Goal: Information Seeking & Learning: Learn about a topic

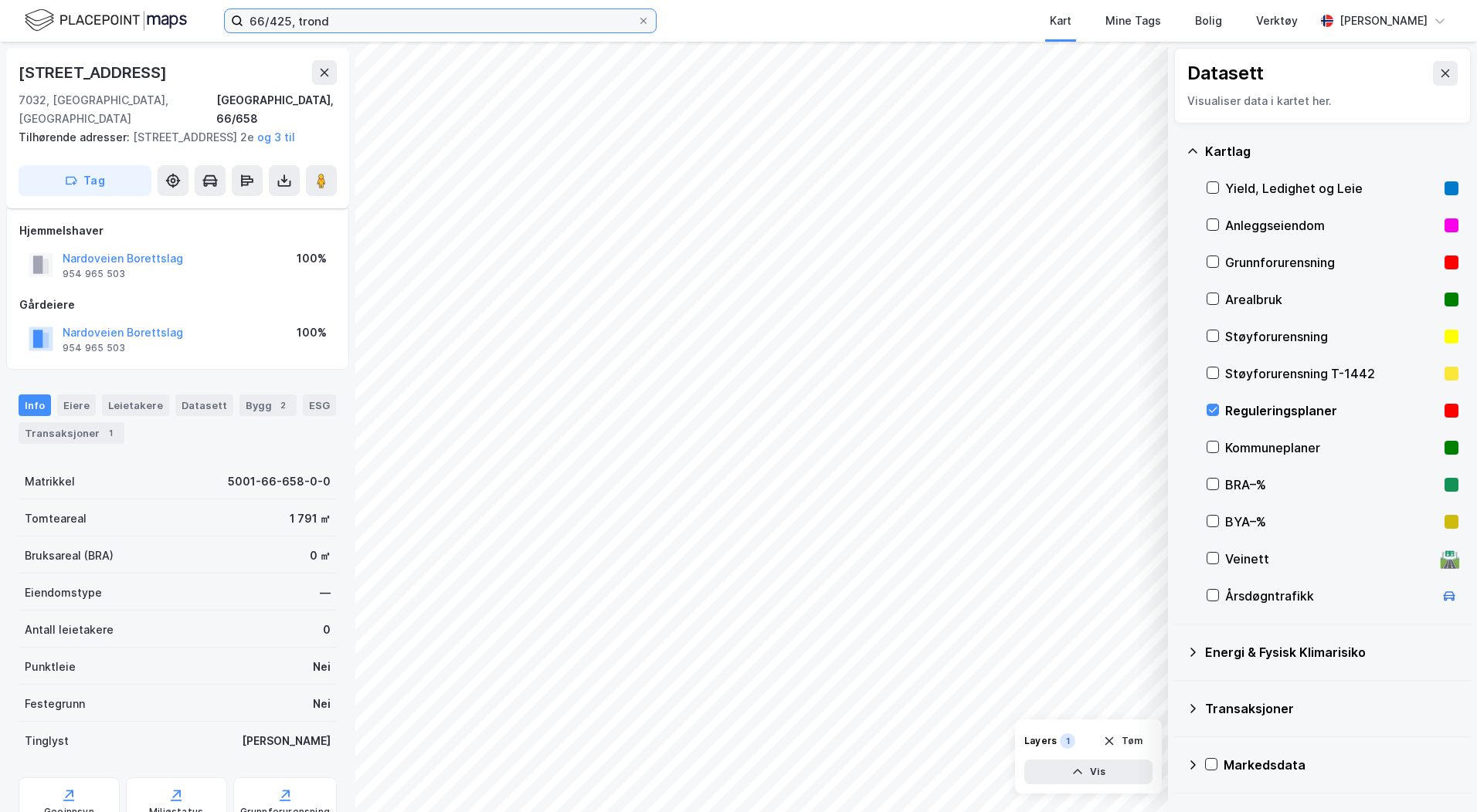
scroll to position [165, 0]
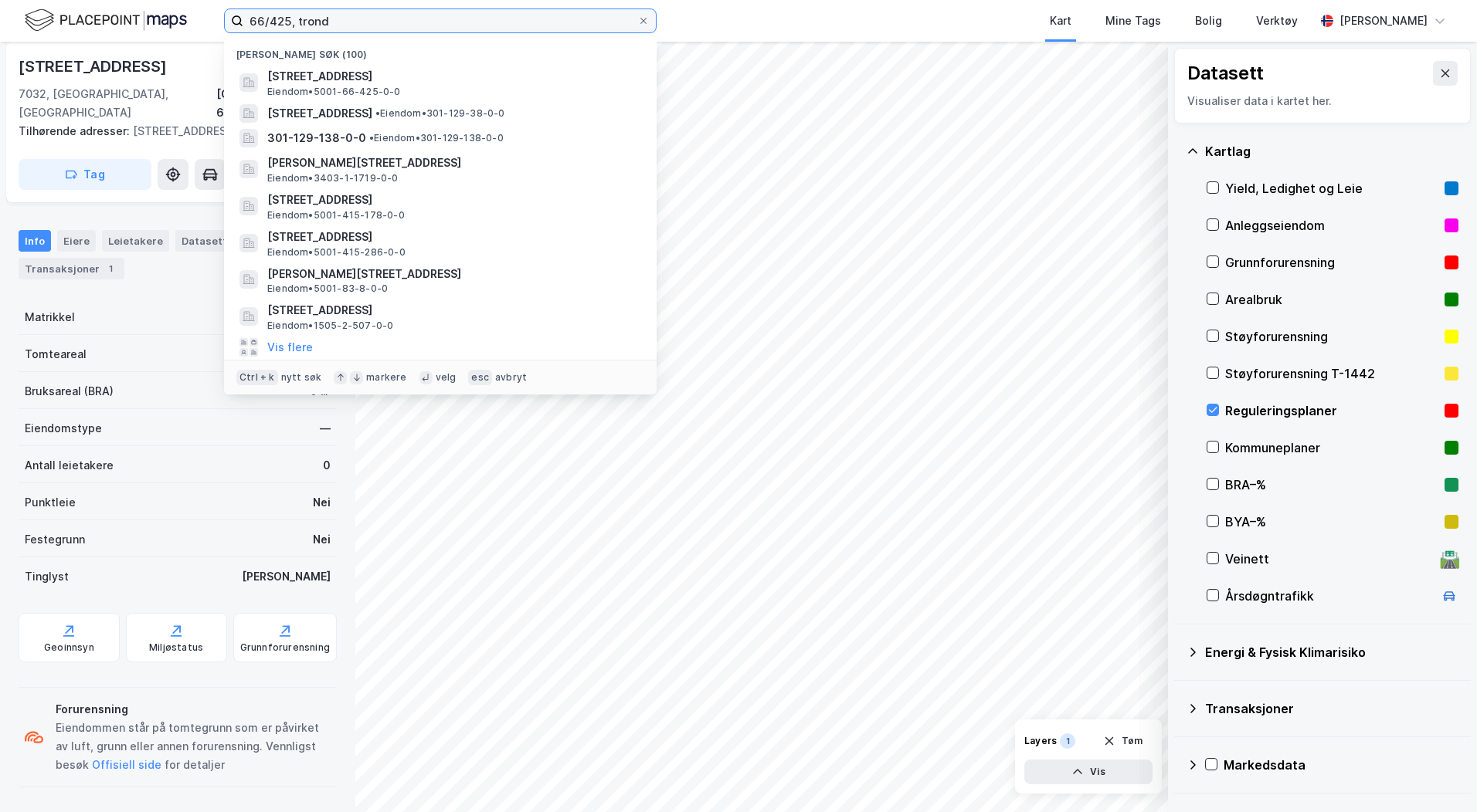
drag, startPoint x: 0, startPoint y: 0, endPoint x: 170, endPoint y: 20, distance: 171.2
click at [170, 20] on div "66/425, [PERSON_NAME] søk (100) [STREET_ADDRESS] Eiendom • 5001-66-425-0-0 Male…" at bounding box center [738, 20] width 1477 height 42
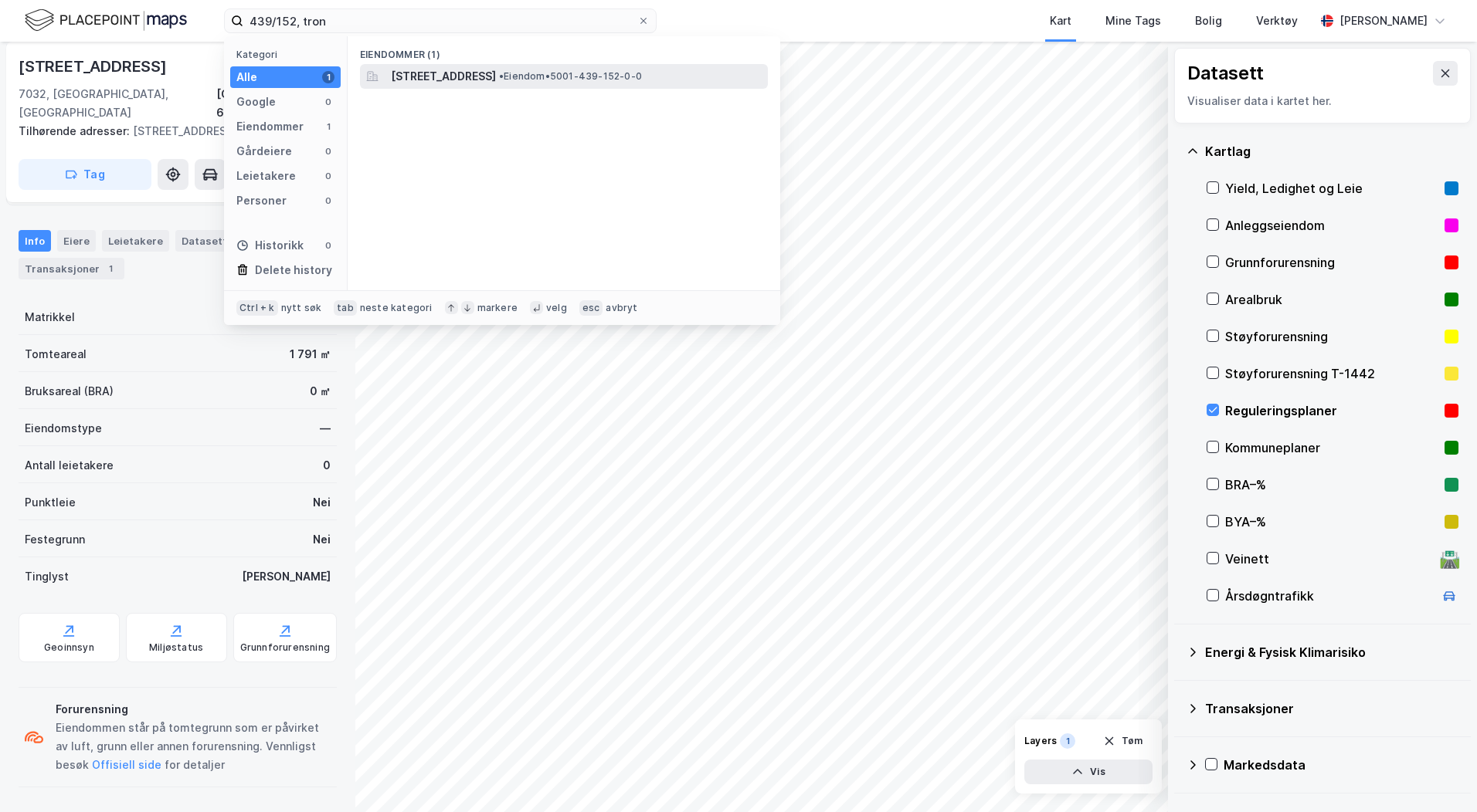
click at [452, 70] on span "[STREET_ADDRESS]" at bounding box center [443, 76] width 105 height 19
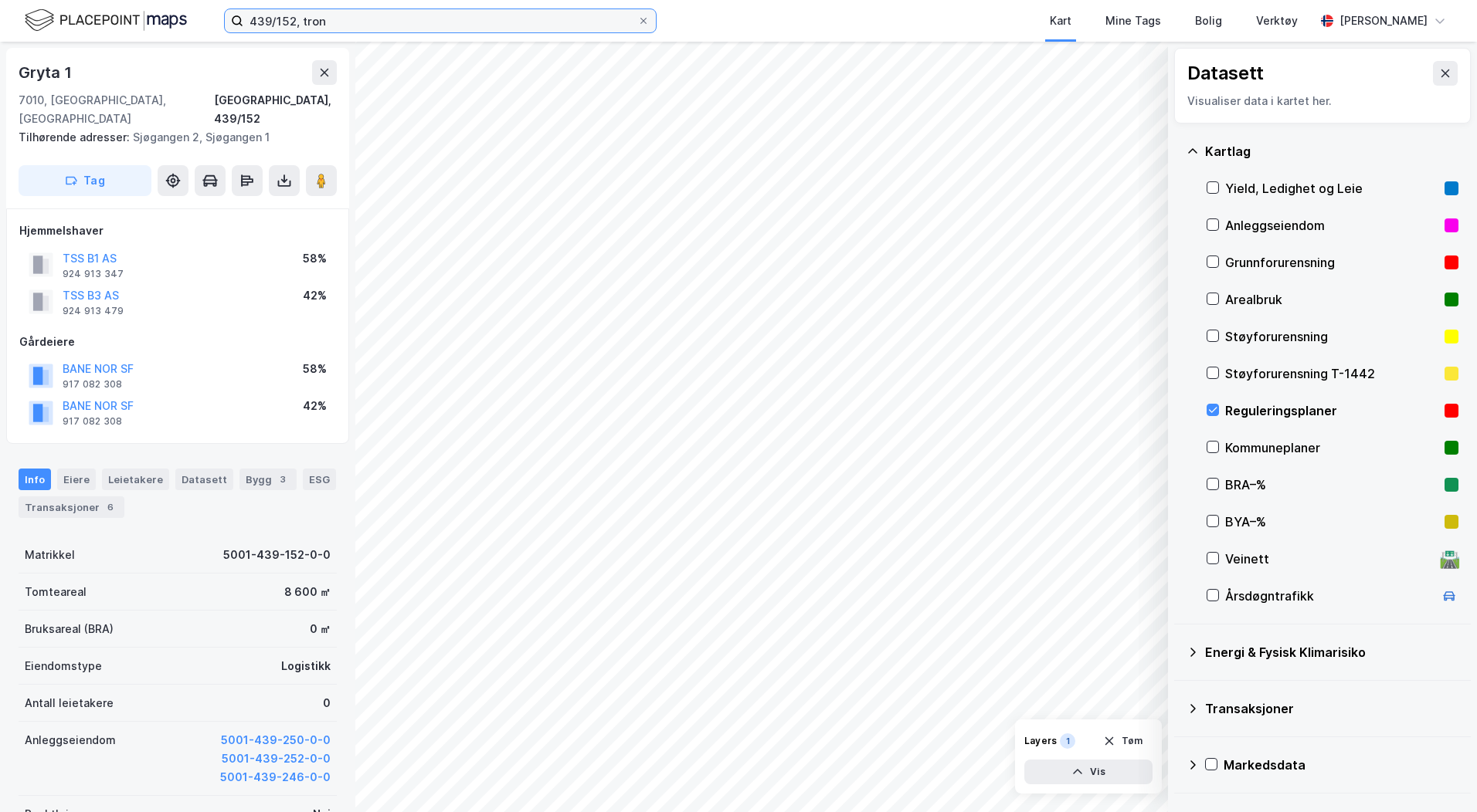
click at [277, 16] on input "439/152, tron" at bounding box center [439, 20] width 394 height 23
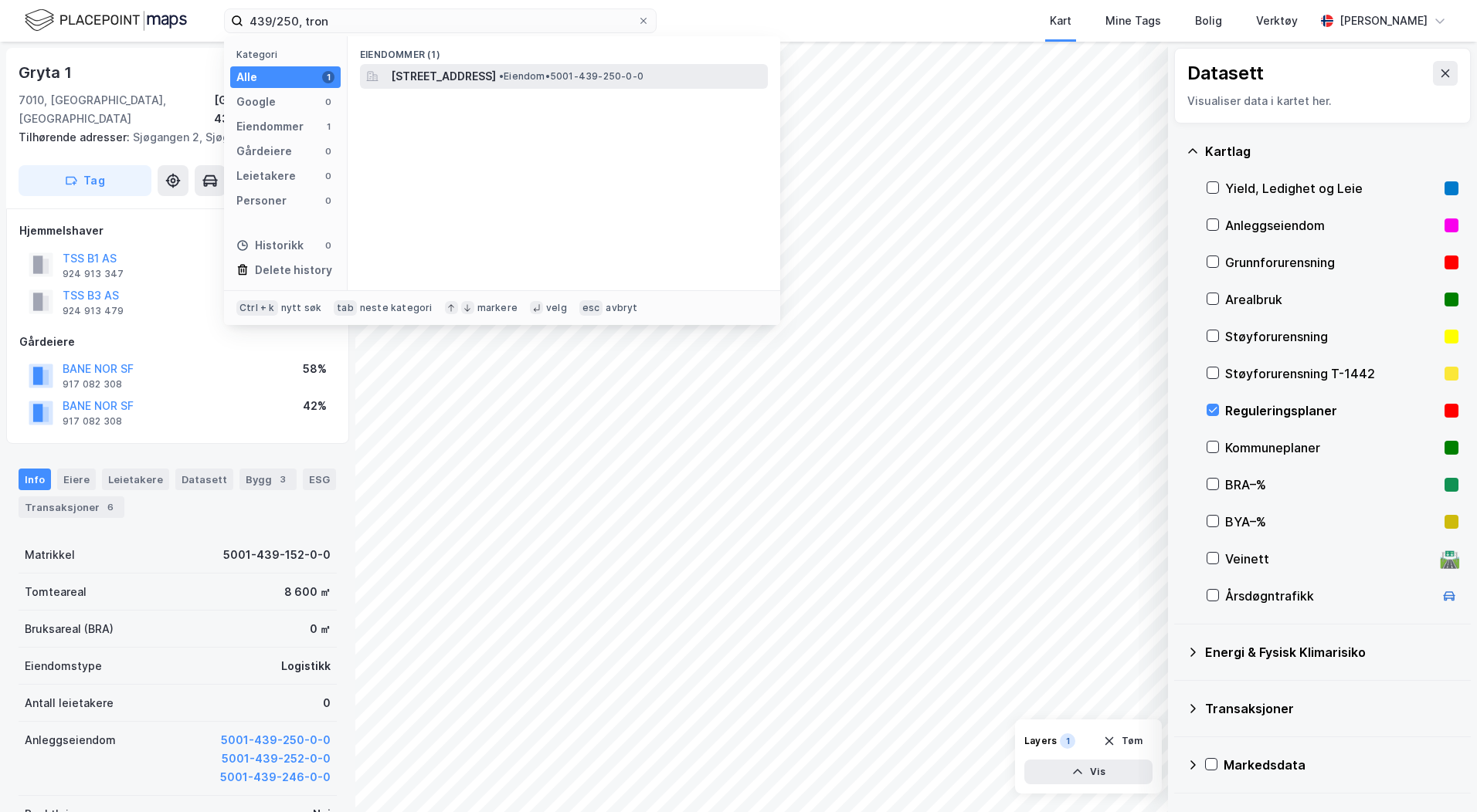
click at [469, 82] on span "[STREET_ADDRESS]" at bounding box center [443, 76] width 105 height 19
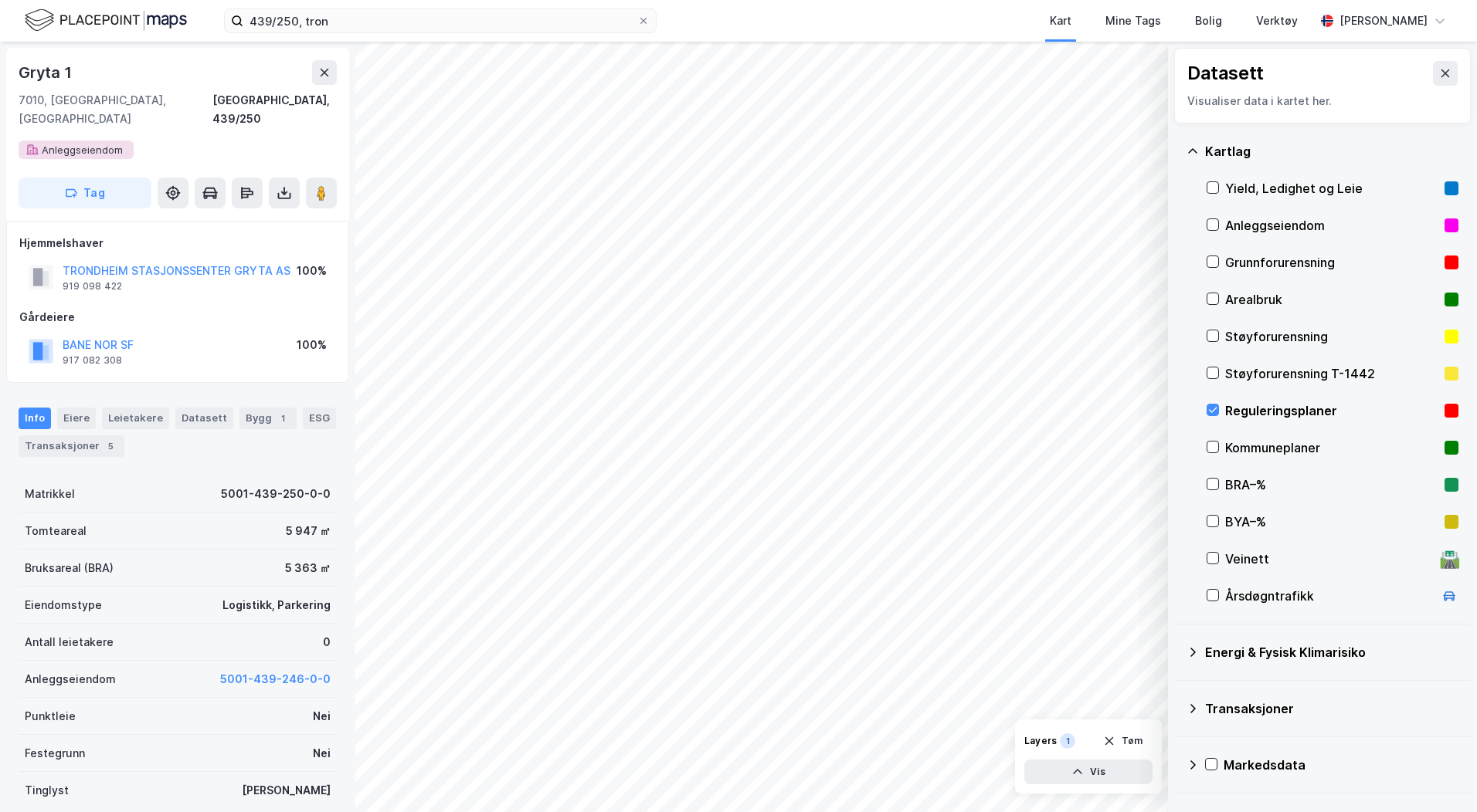
scroll to position [1, 0]
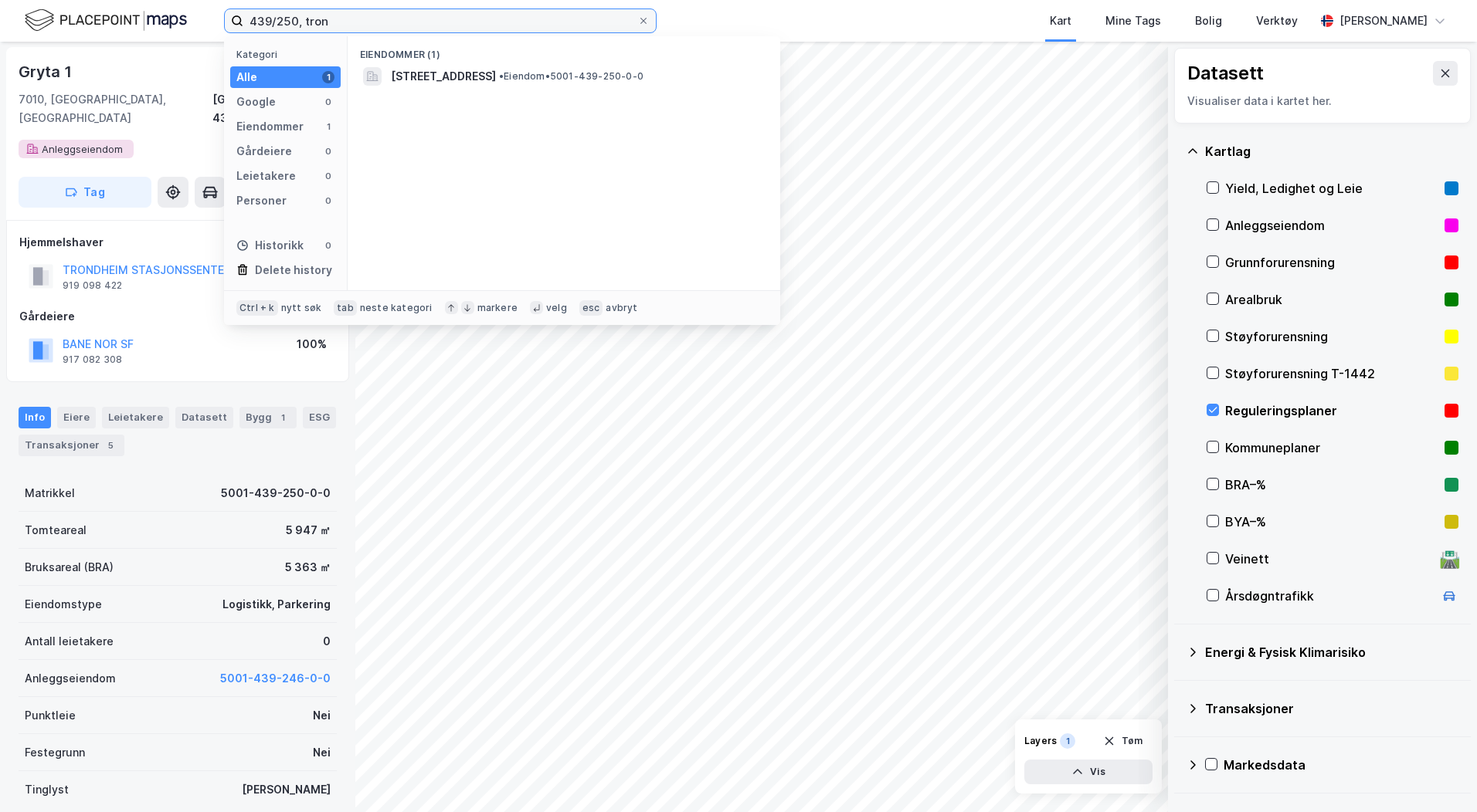
drag, startPoint x: 347, startPoint y: 20, endPoint x: 134, endPoint y: 20, distance: 213.0
click at [142, 20] on div "439/250, tron Kategori Alle 1 Google 0 Eiendommer 1 Gårdeiere 0 Leietakere 0 Pe…" at bounding box center [738, 20] width 1477 height 42
type input "1/7178, hamar"
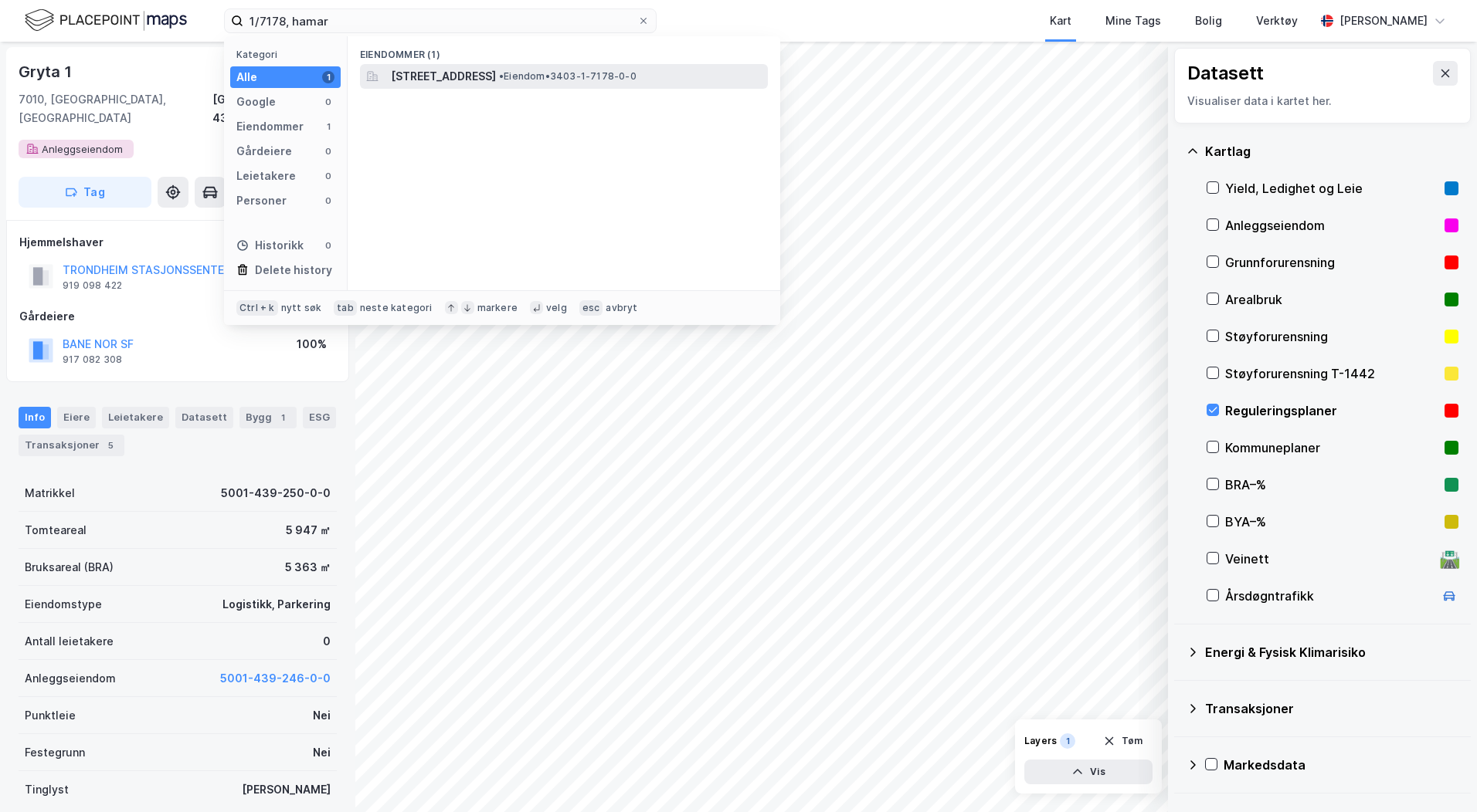
click at [402, 78] on span "[STREET_ADDRESS]" at bounding box center [443, 76] width 105 height 19
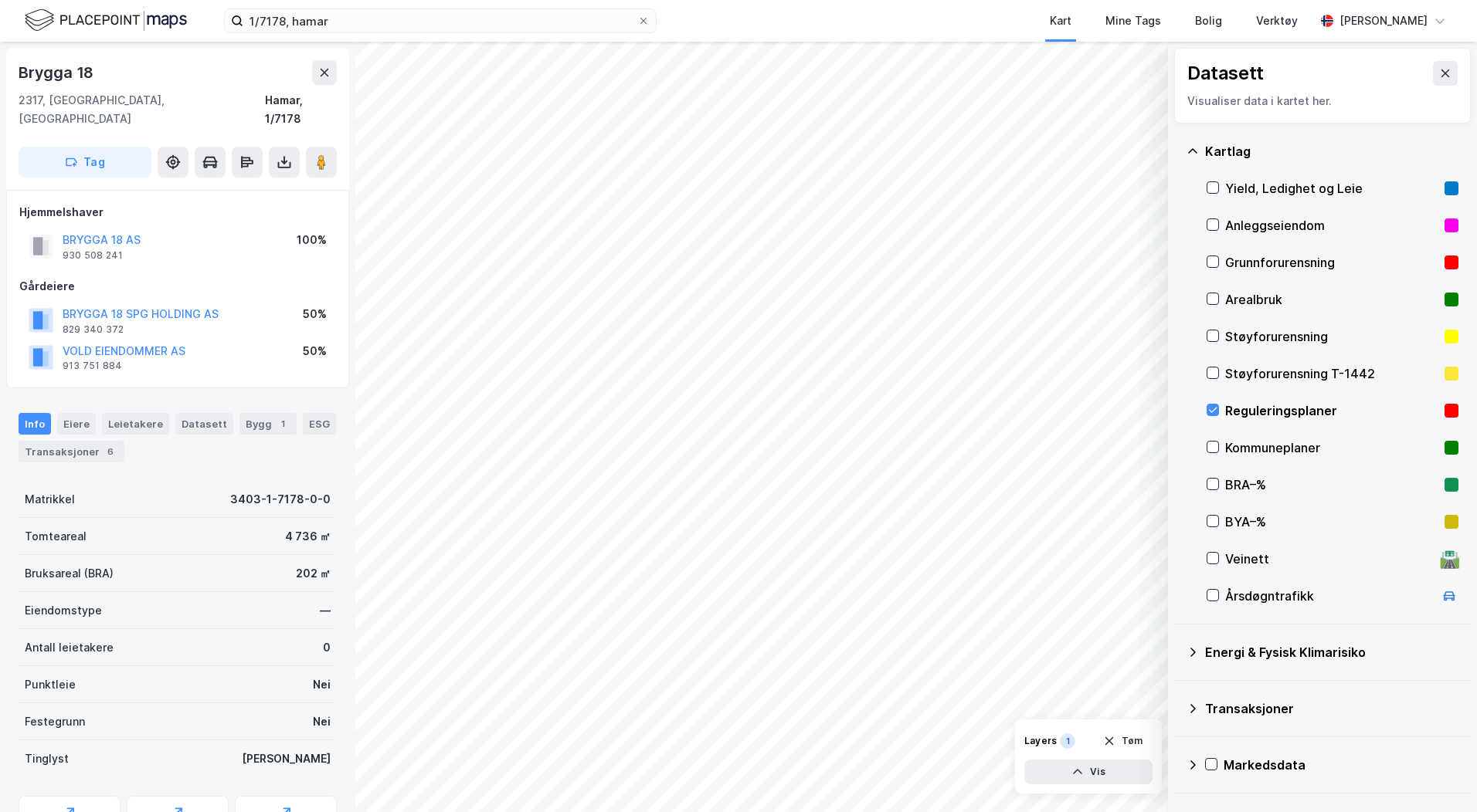
scroll to position [1, 0]
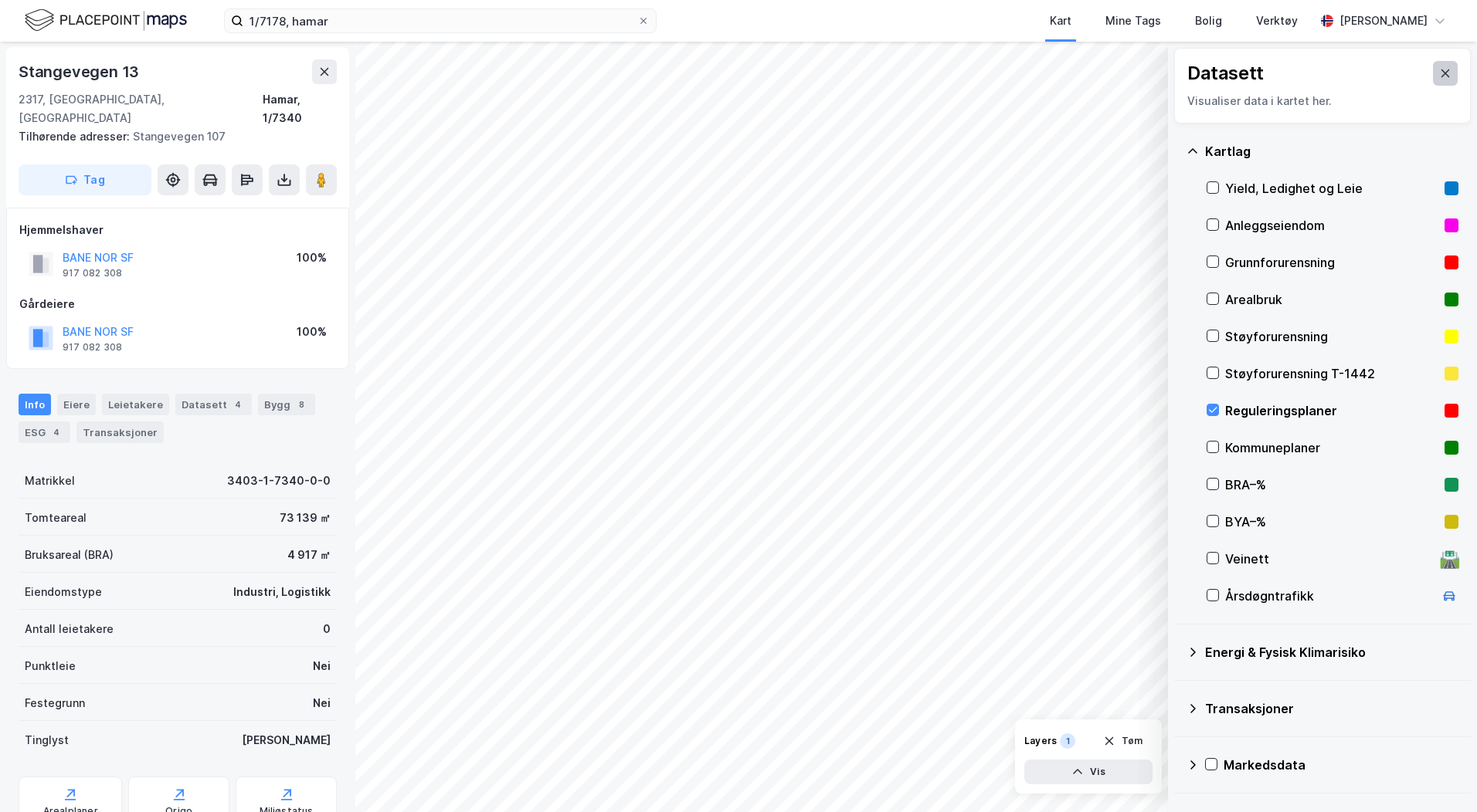
click at [1439, 72] on icon at bounding box center [1444, 73] width 12 height 12
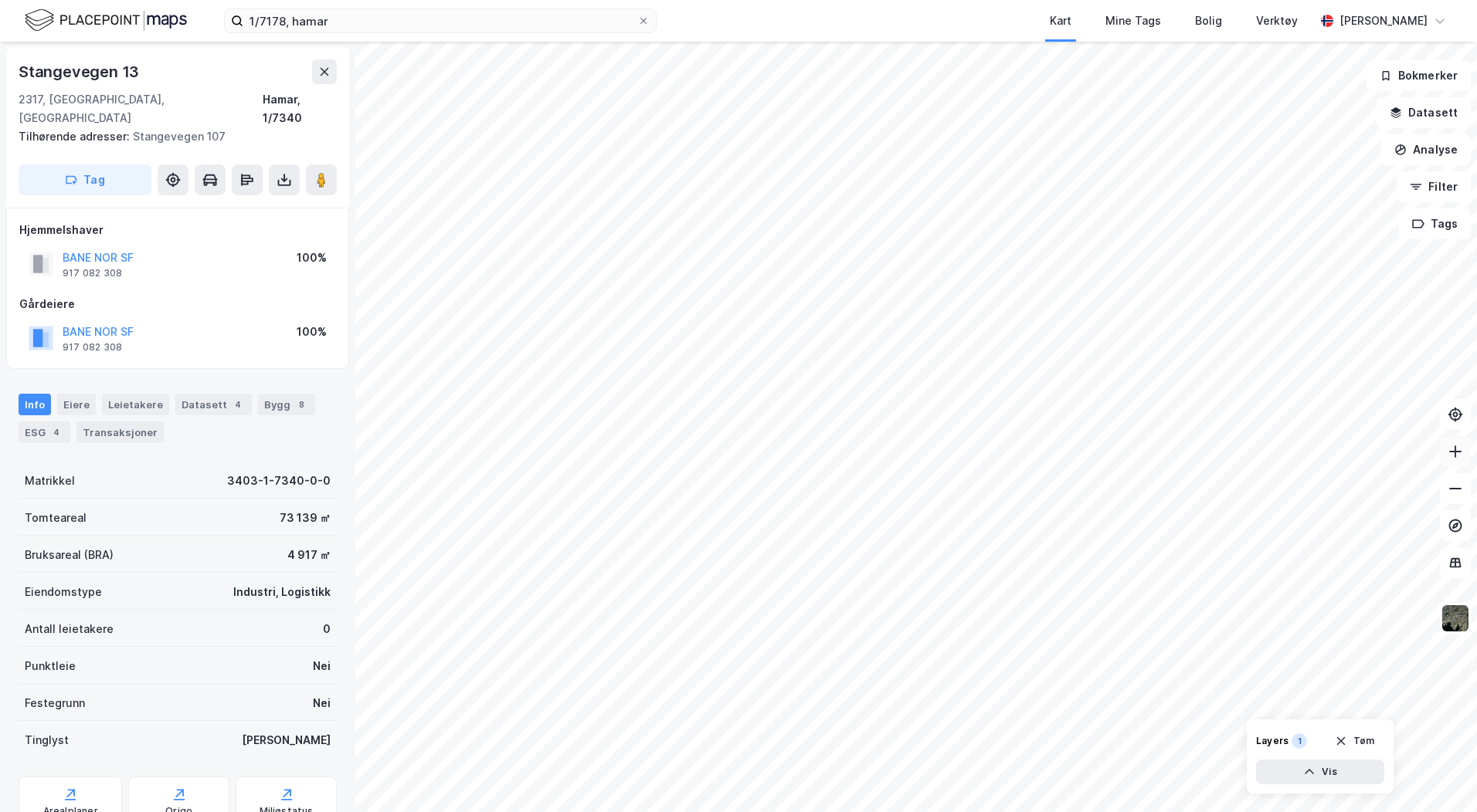
click at [1453, 462] on button at bounding box center [1455, 451] width 31 height 31
